Goal: Contribute content: Contribute content

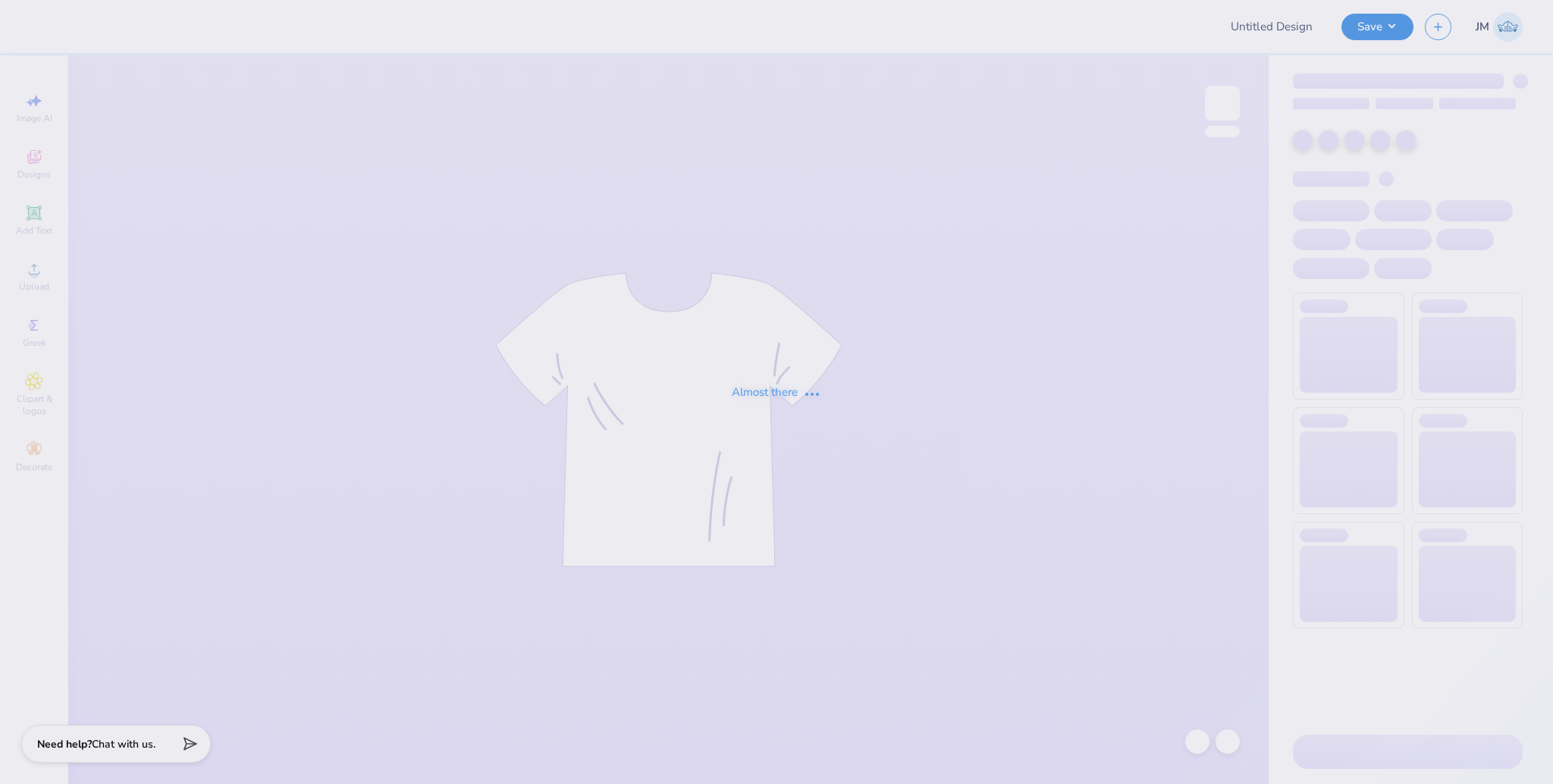
type input "[PERSON_NAME] : [US_STATE][GEOGRAPHIC_DATA]"
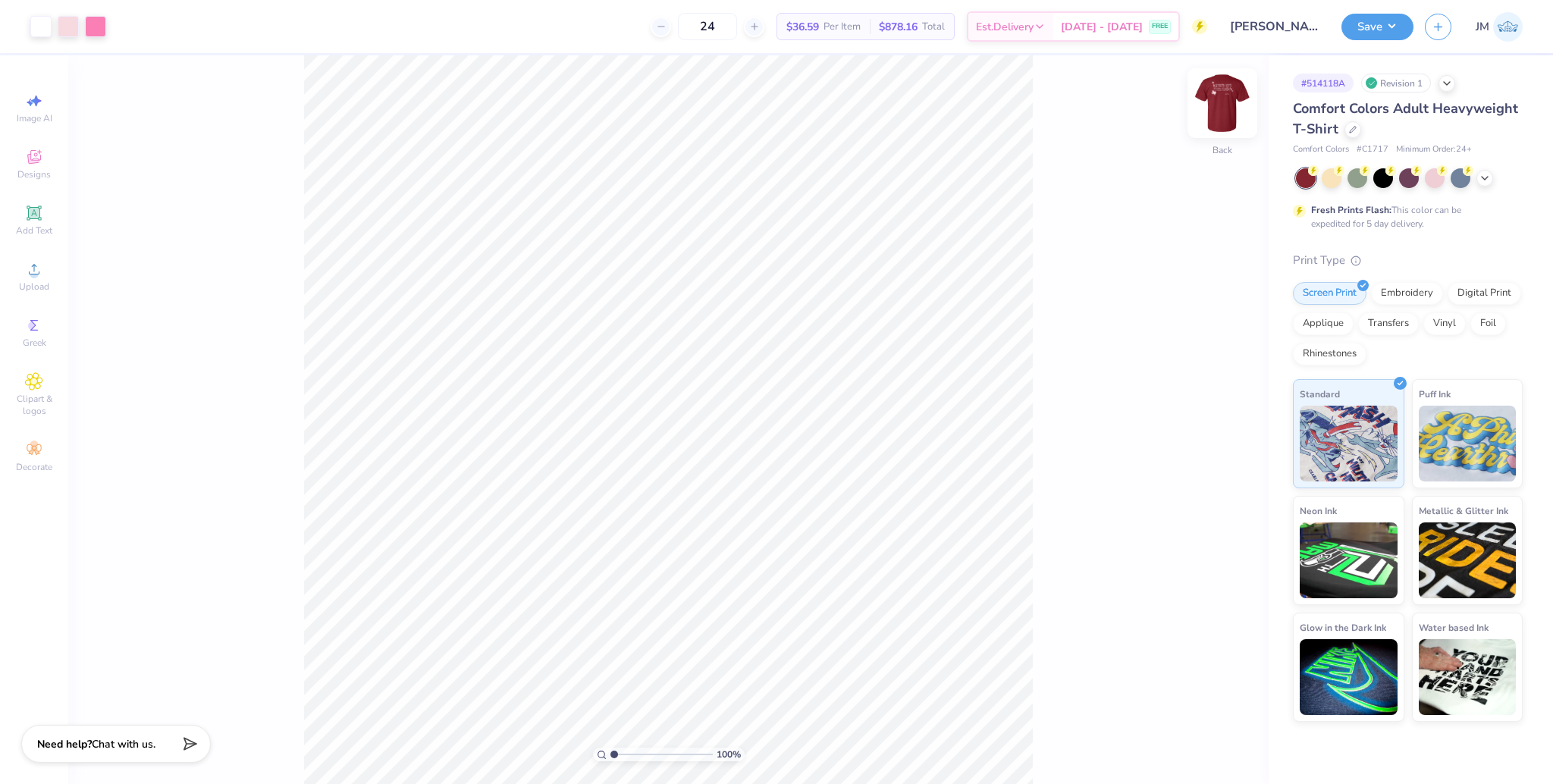
click at [1222, 108] on img at bounding box center [1222, 103] width 60 height 60
click at [40, 282] on span "Upload" at bounding box center [34, 286] width 30 height 12
click at [28, 276] on icon at bounding box center [34, 269] width 18 height 18
click at [1198, 352] on input "14.53" at bounding box center [1212, 349] width 55 height 21
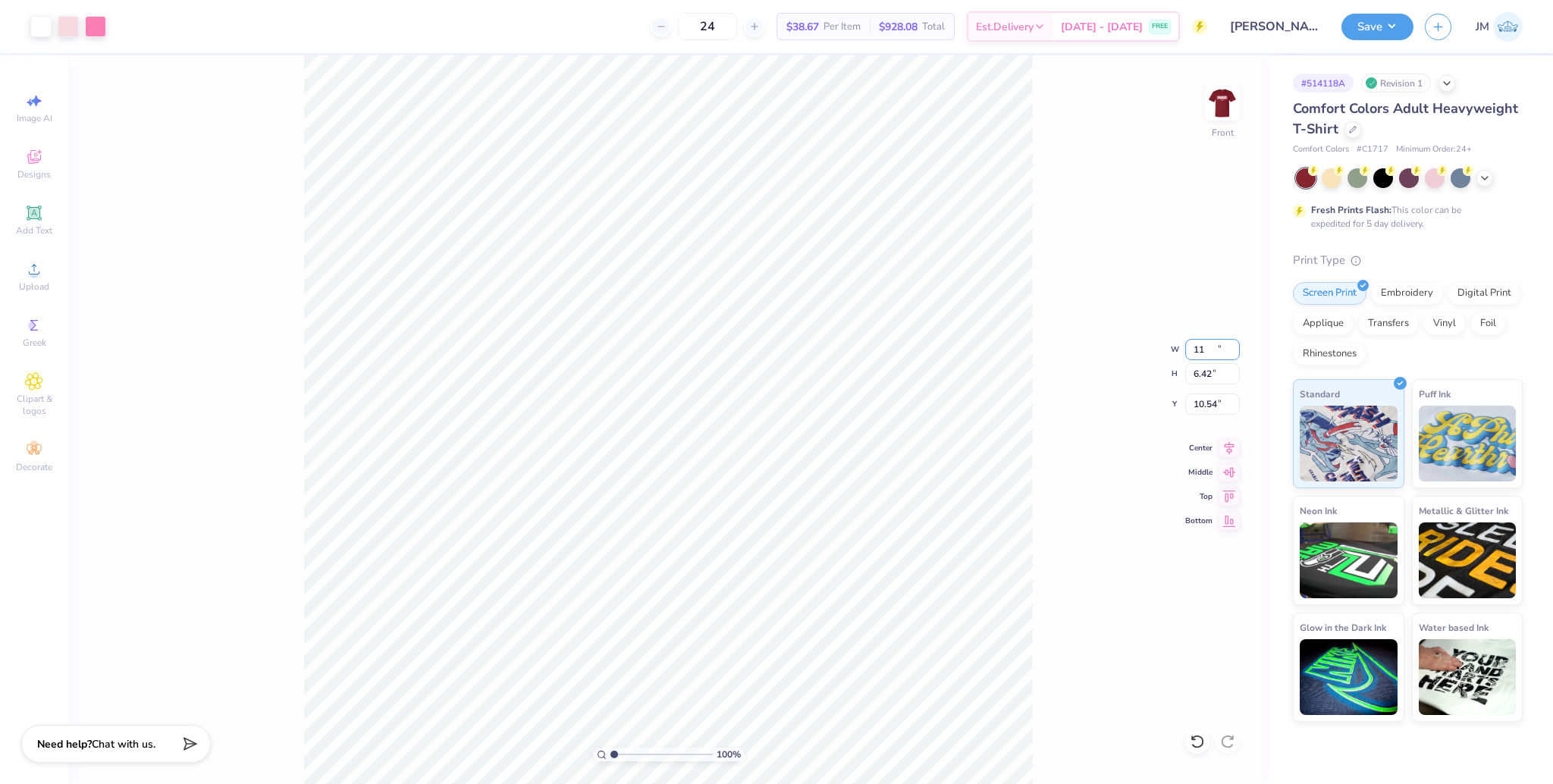
type input "11.00"
type input "6.42"
click at [1199, 405] on input "10.54" at bounding box center [1212, 404] width 55 height 21
type input "3.00"
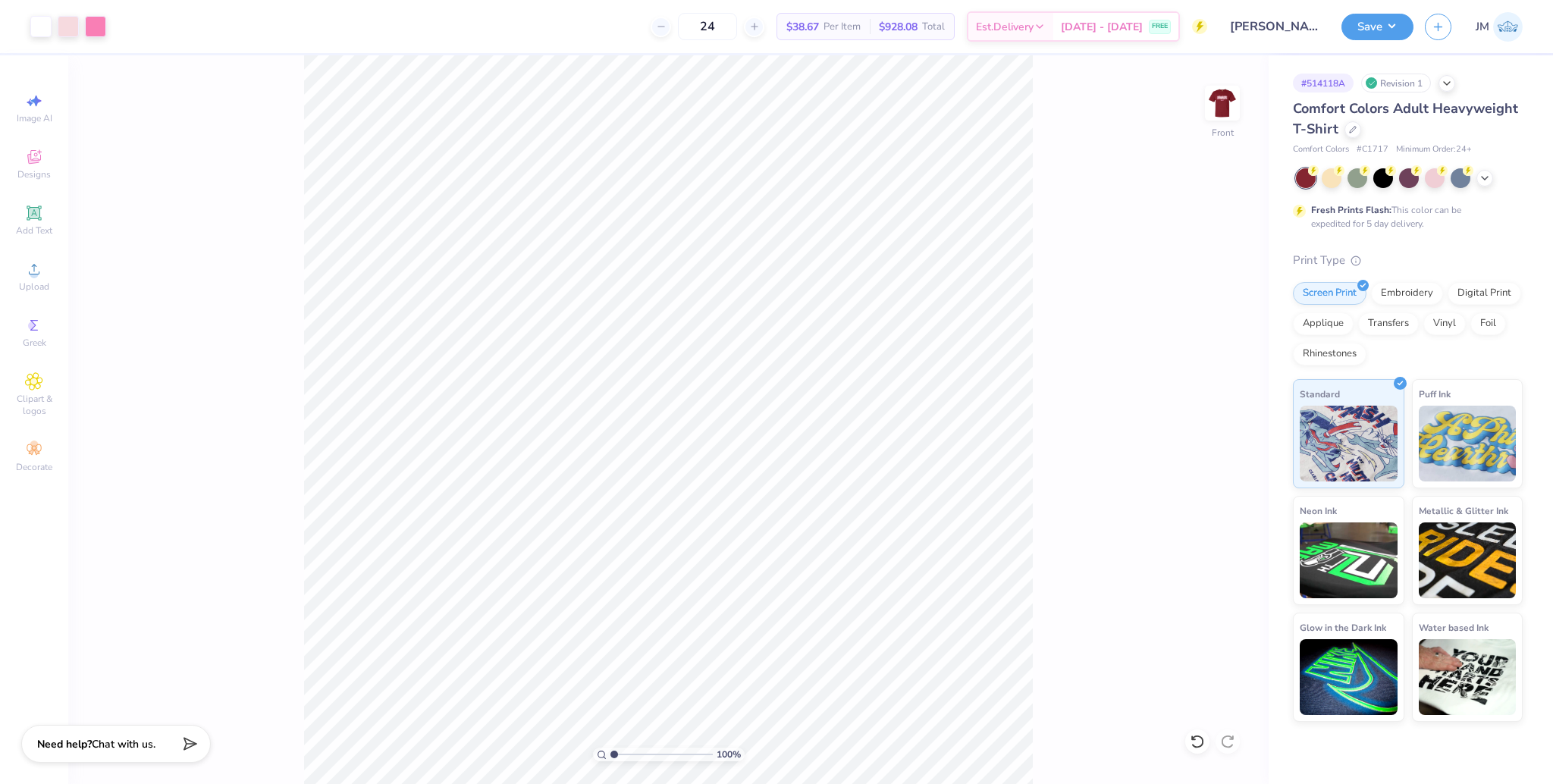
click at [309, 51] on div "Art colors 24 $38.67 Per Item $928.08 Total Est. Delivery [DATE] - [DATE] FREE …" at bounding box center [776, 392] width 1553 height 784
click at [1374, 28] on button "Save" at bounding box center [1377, 24] width 72 height 26
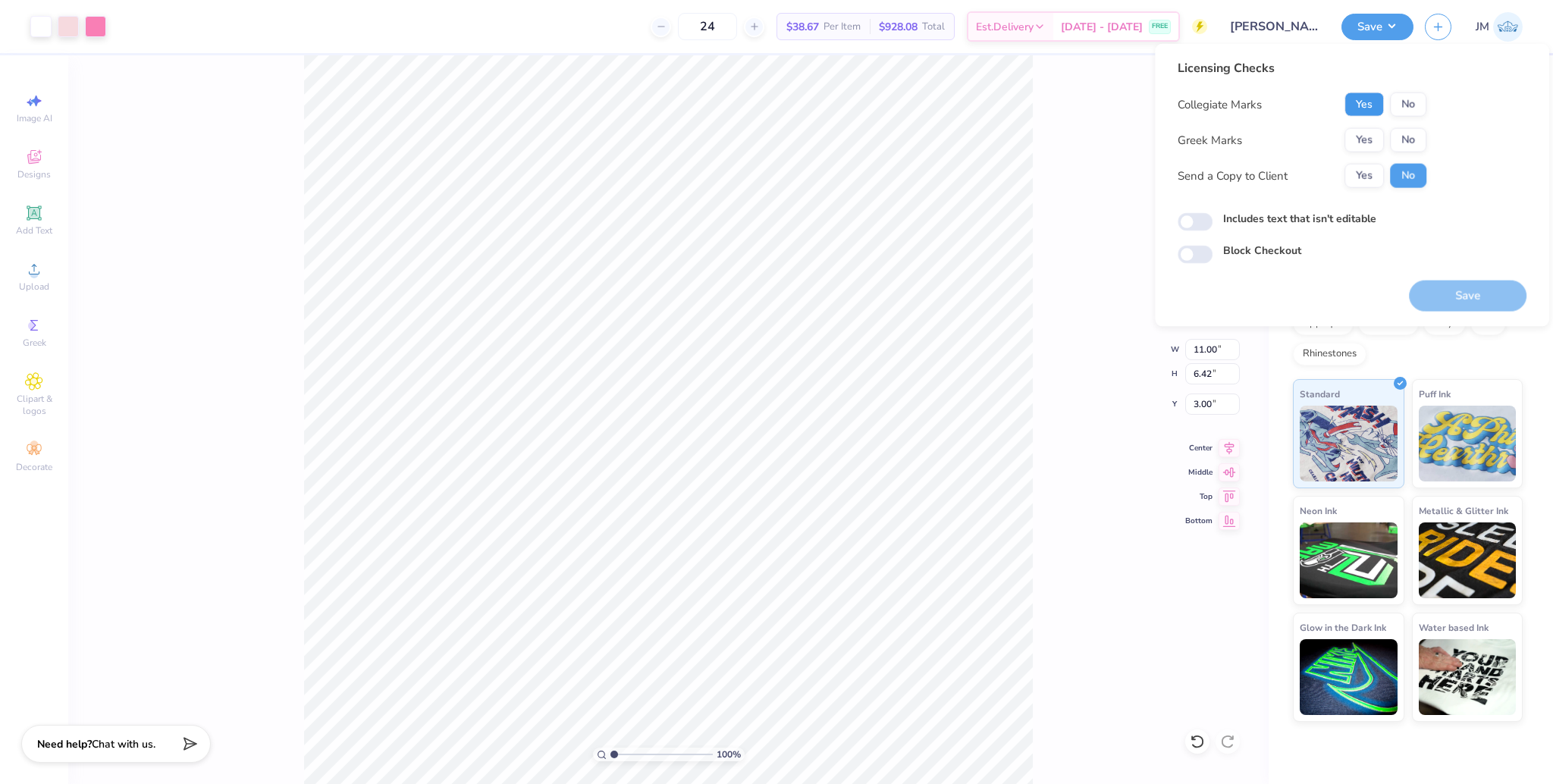
click at [1368, 98] on button "Yes" at bounding box center [1364, 105] width 40 height 25
click at [1372, 136] on button "Yes" at bounding box center [1364, 140] width 40 height 25
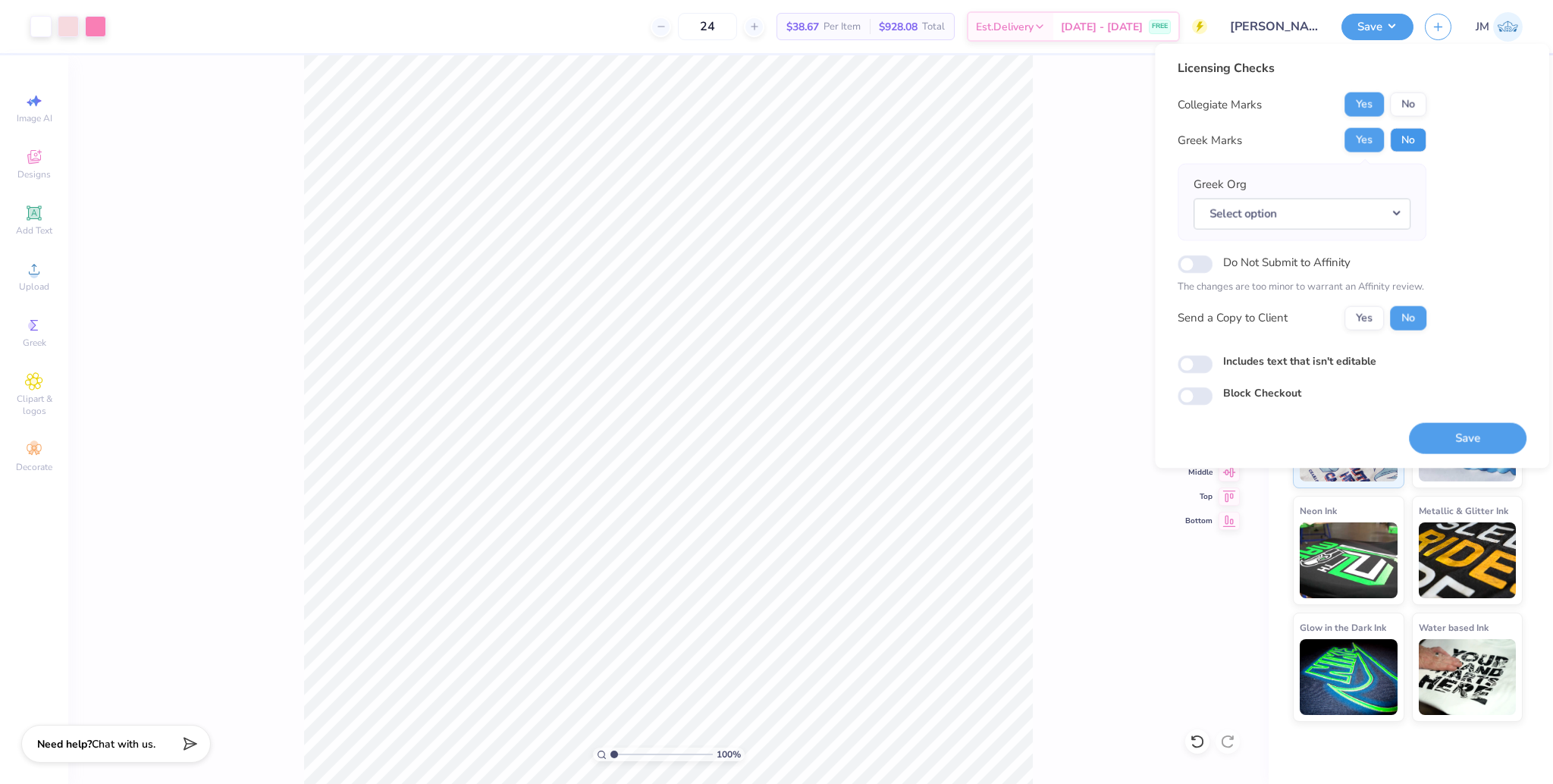
click at [1417, 138] on button "No" at bounding box center [1408, 140] width 37 height 25
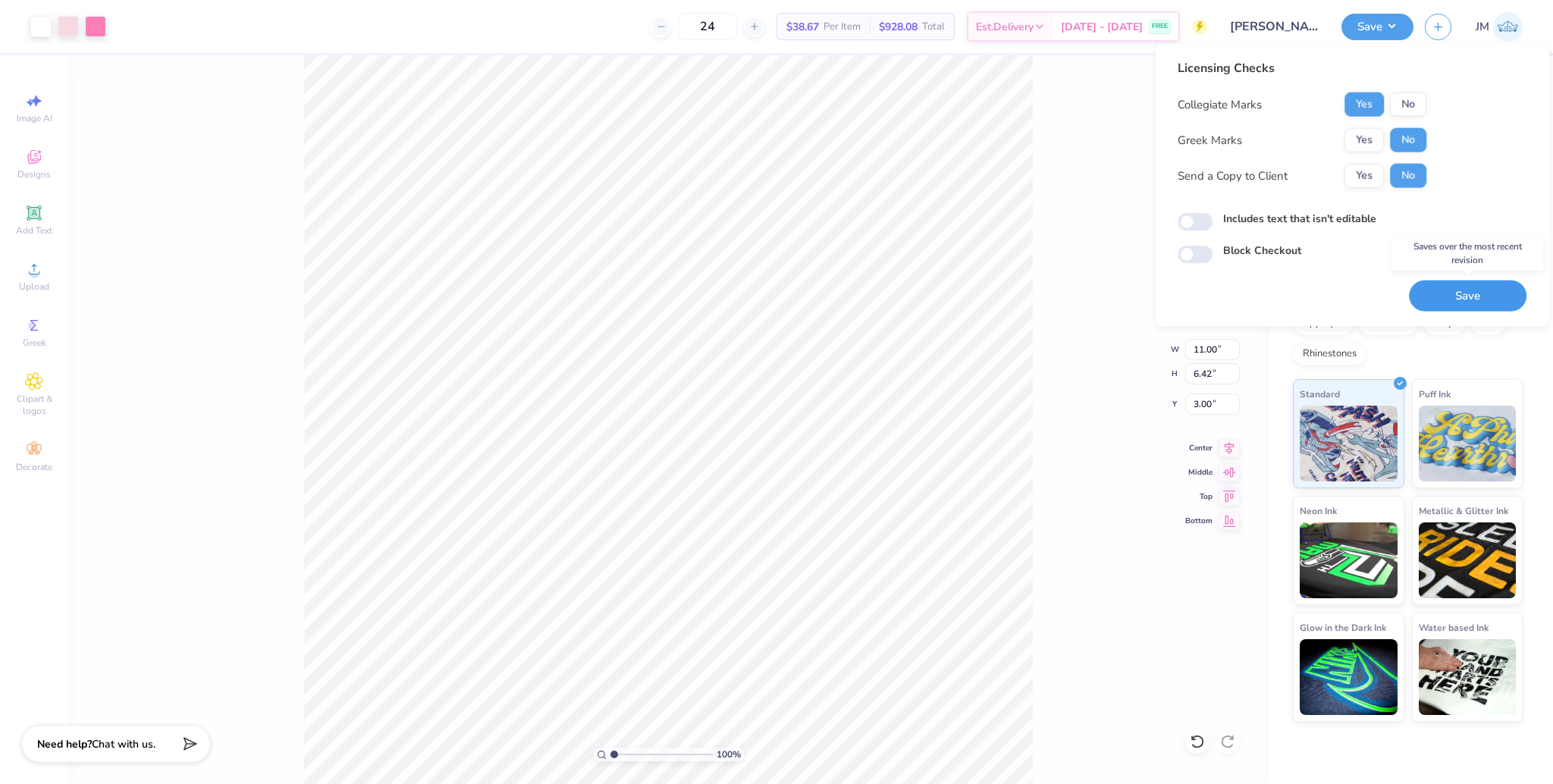
click at [1468, 288] on button "Save" at bounding box center [1467, 295] width 118 height 31
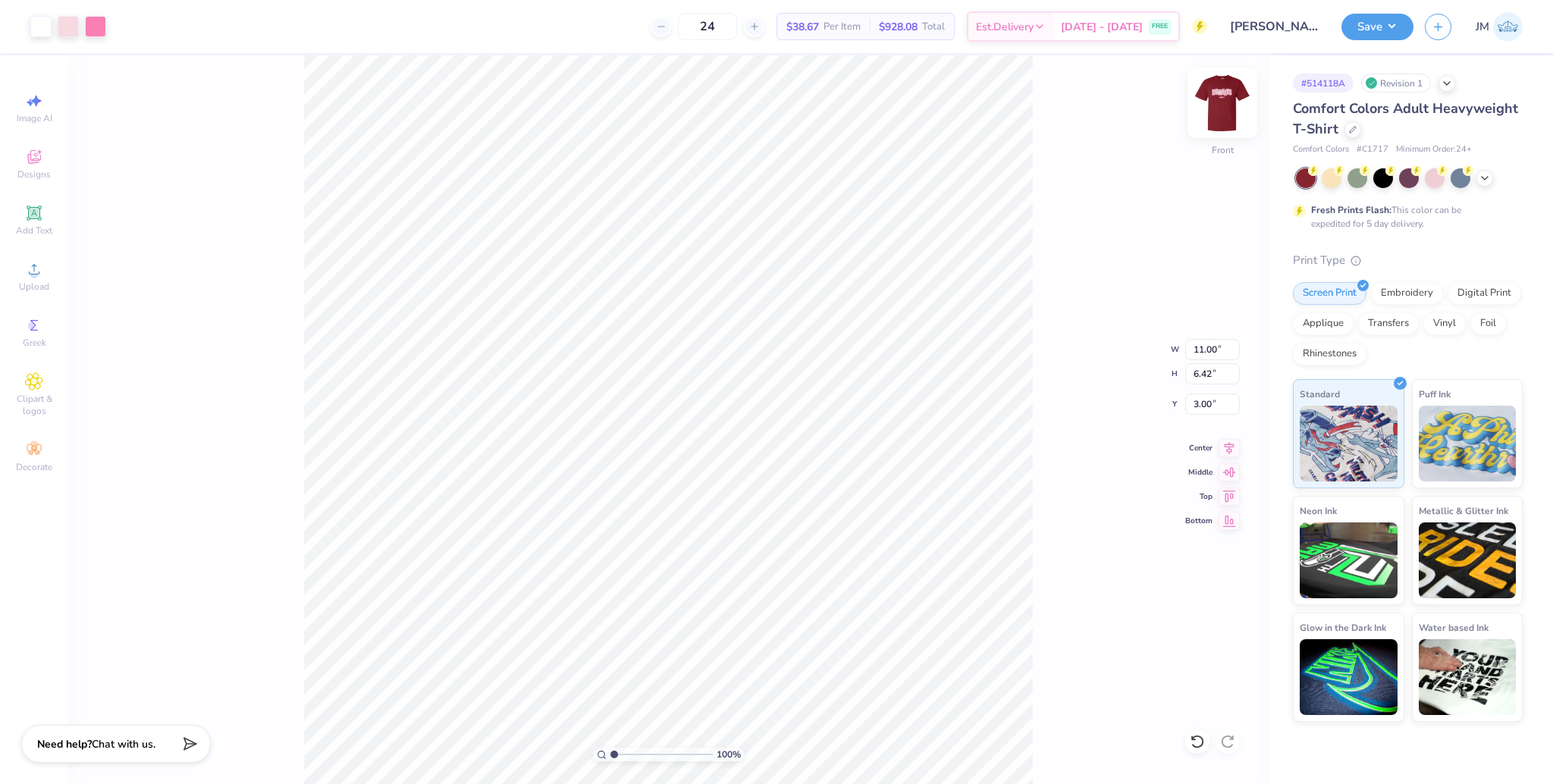
click at [1234, 100] on img at bounding box center [1222, 103] width 60 height 60
click at [1204, 417] on input "4.12" at bounding box center [1212, 416] width 55 height 21
type input "3.00"
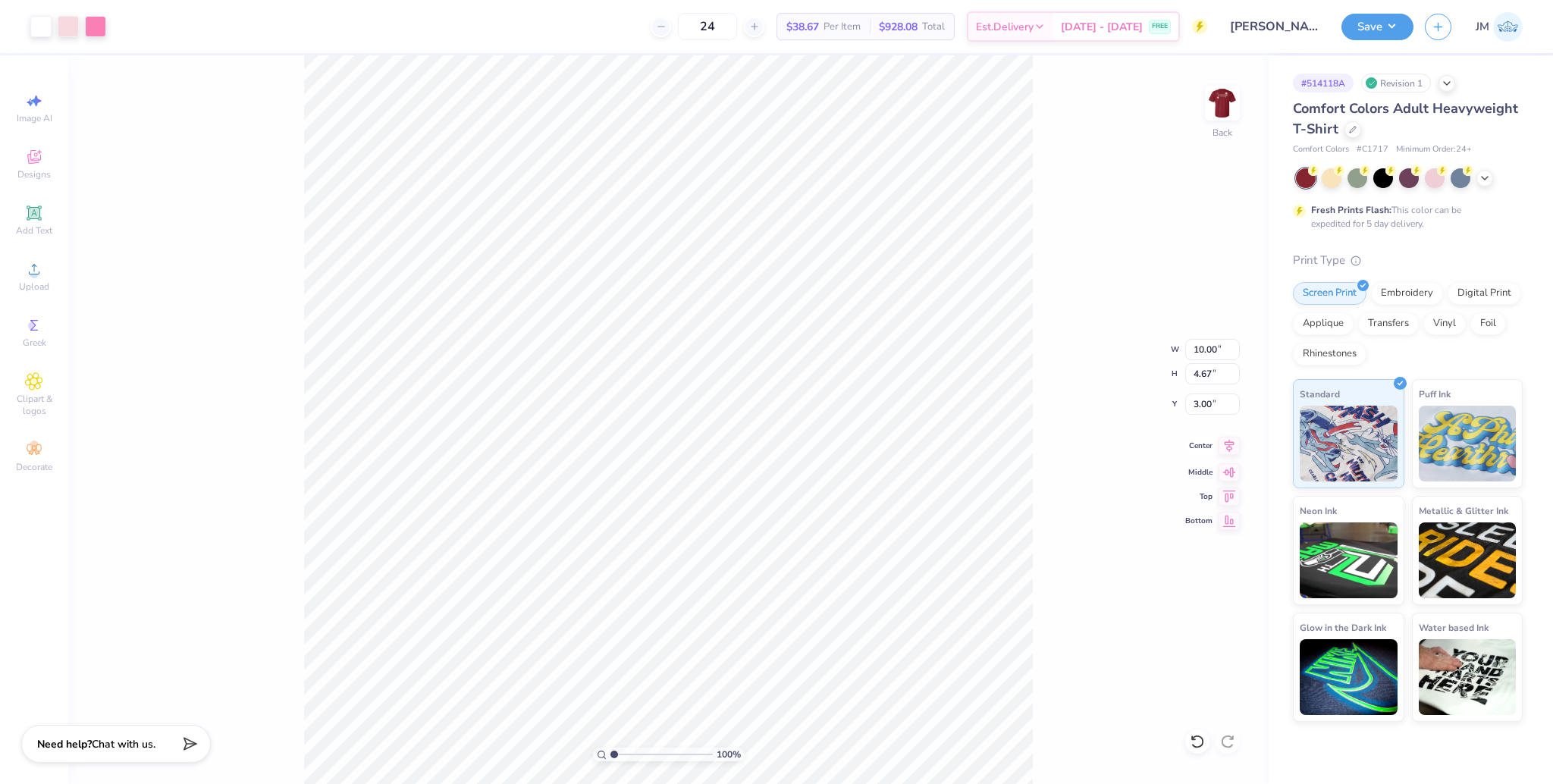
click at [1227, 442] on icon at bounding box center [1229, 446] width 10 height 13
click at [1230, 447] on icon at bounding box center [1229, 445] width 21 height 18
click at [1228, 92] on img at bounding box center [1222, 103] width 60 height 60
click at [1392, 27] on button "Save" at bounding box center [1377, 24] width 72 height 26
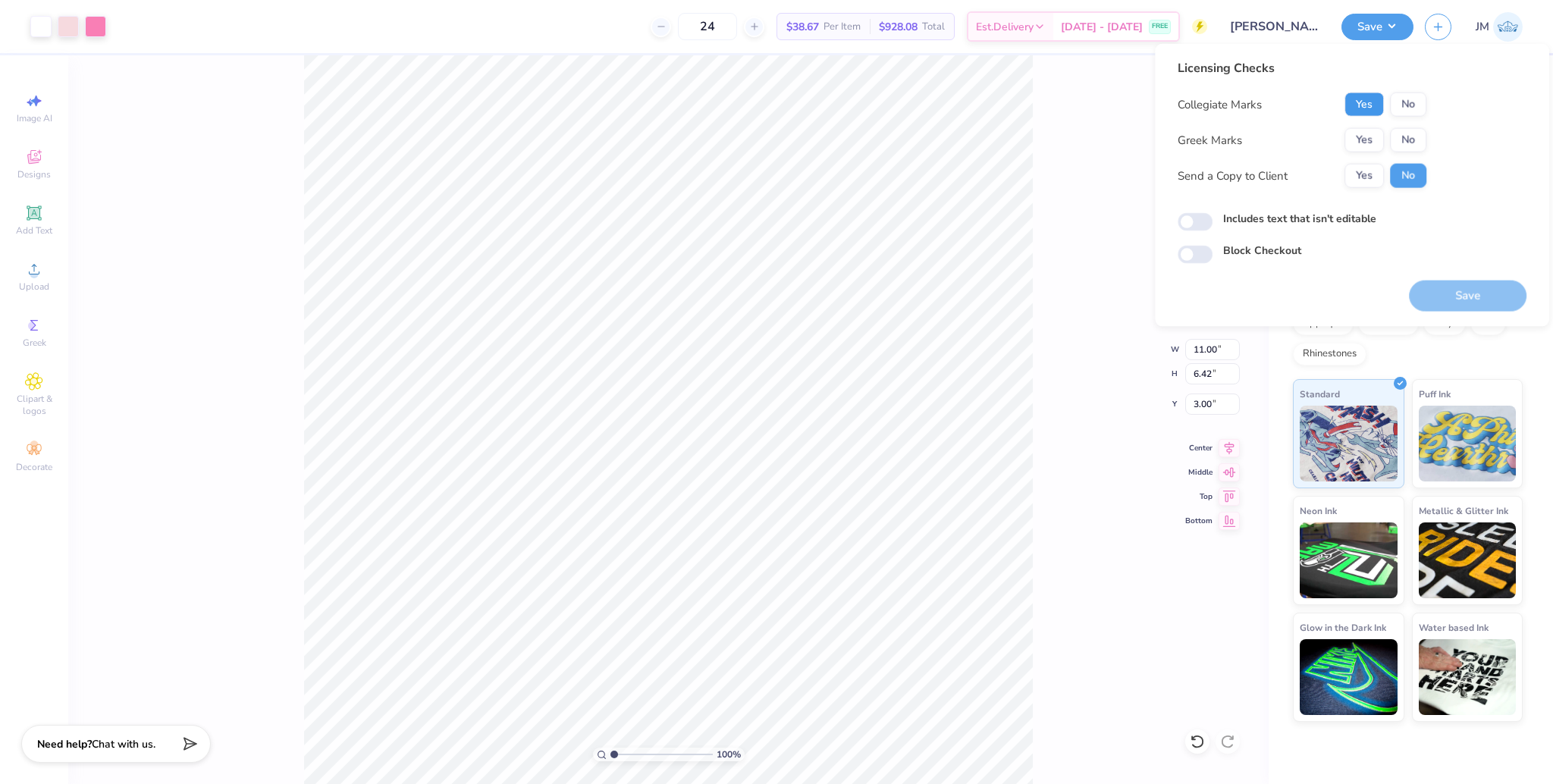
click at [1374, 109] on button "Yes" at bounding box center [1364, 105] width 40 height 25
click at [1409, 140] on button "No" at bounding box center [1408, 140] width 37 height 25
drag, startPoint x: 1466, startPoint y: 290, endPoint x: 1439, endPoint y: 275, distance: 30.9
click at [1466, 291] on button "Save" at bounding box center [1467, 295] width 118 height 31
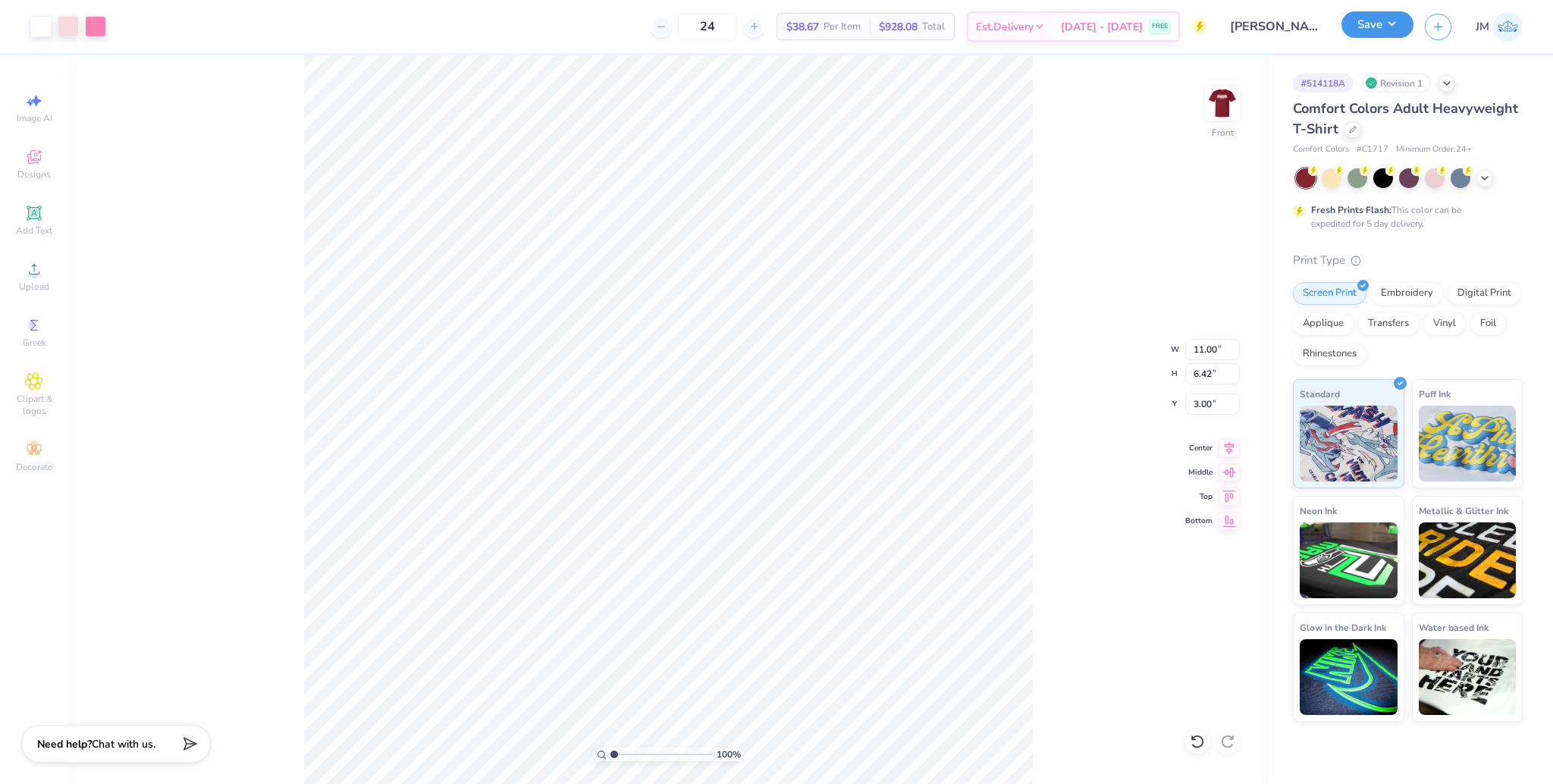
click at [1349, 29] on button "Save" at bounding box center [1377, 24] width 72 height 26
